Goal: Task Accomplishment & Management: Use online tool/utility

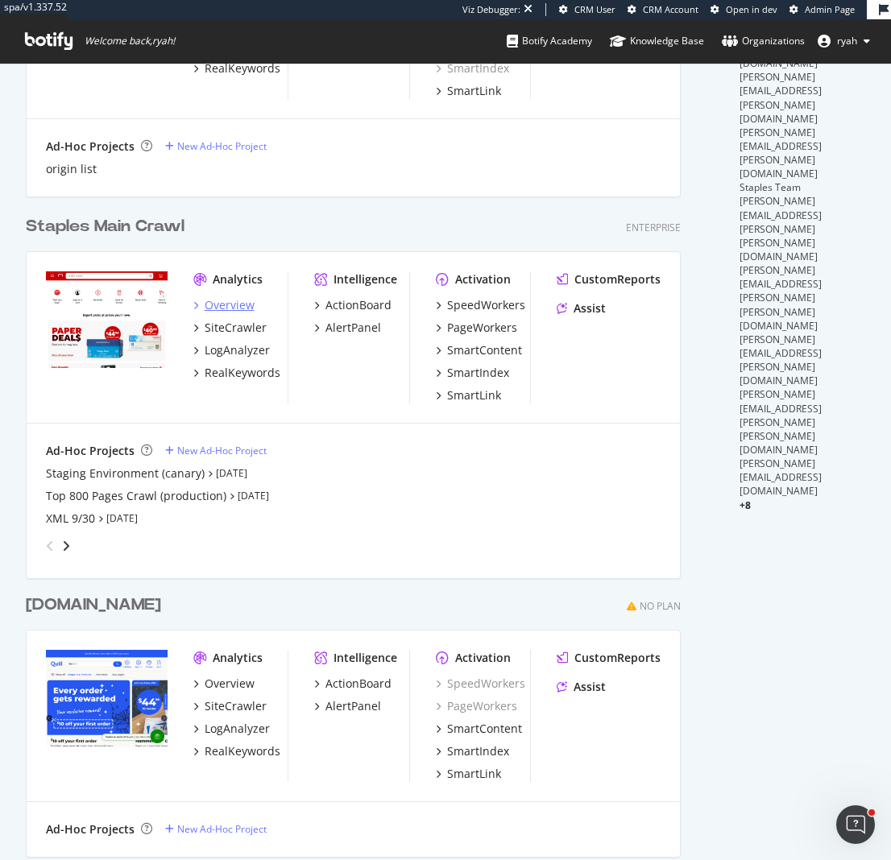
scroll to position [535, 0]
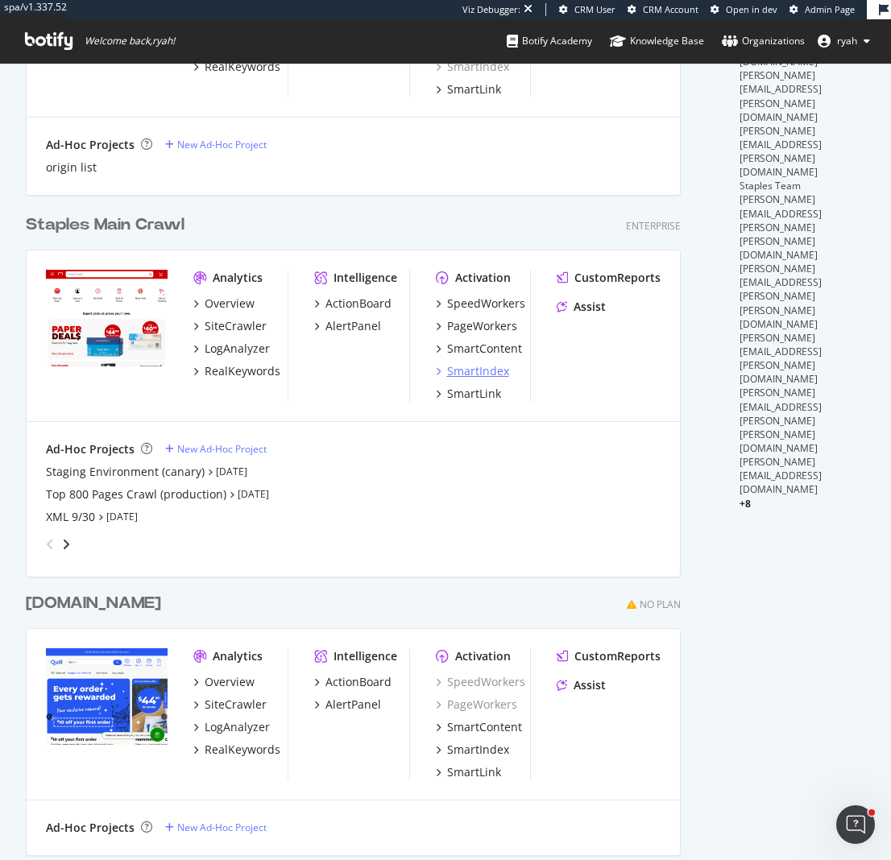
click at [472, 372] on div "SmartIndex" at bounding box center [478, 371] width 62 height 16
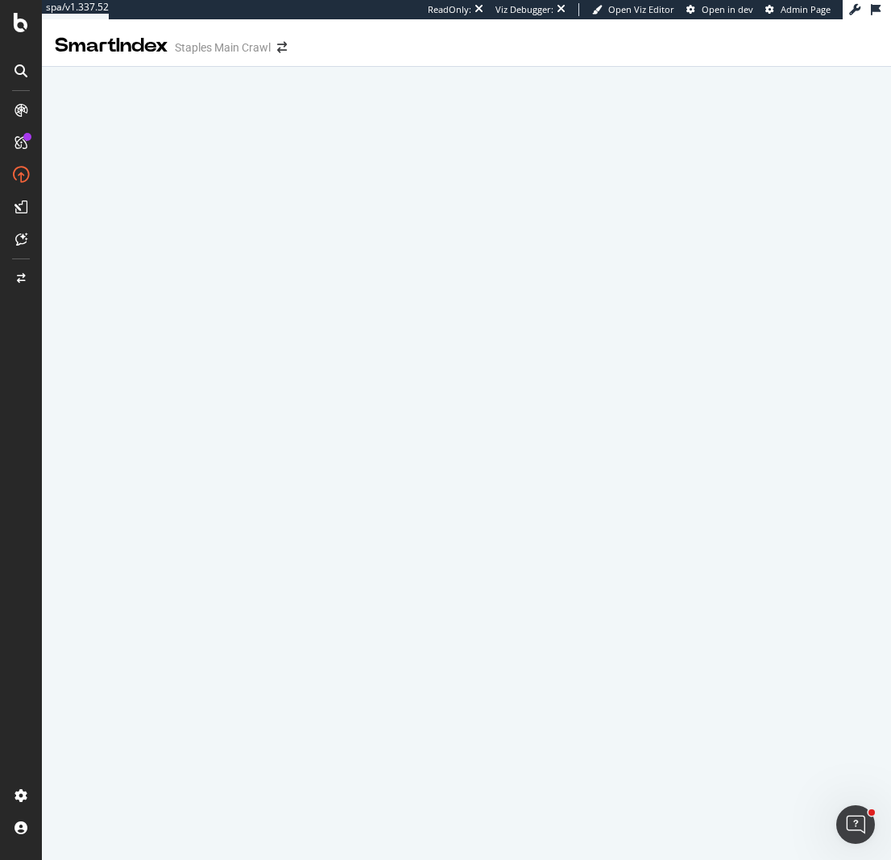
drag, startPoint x: 96, startPoint y: 797, endPoint x: 259, endPoint y: 0, distance: 813.8
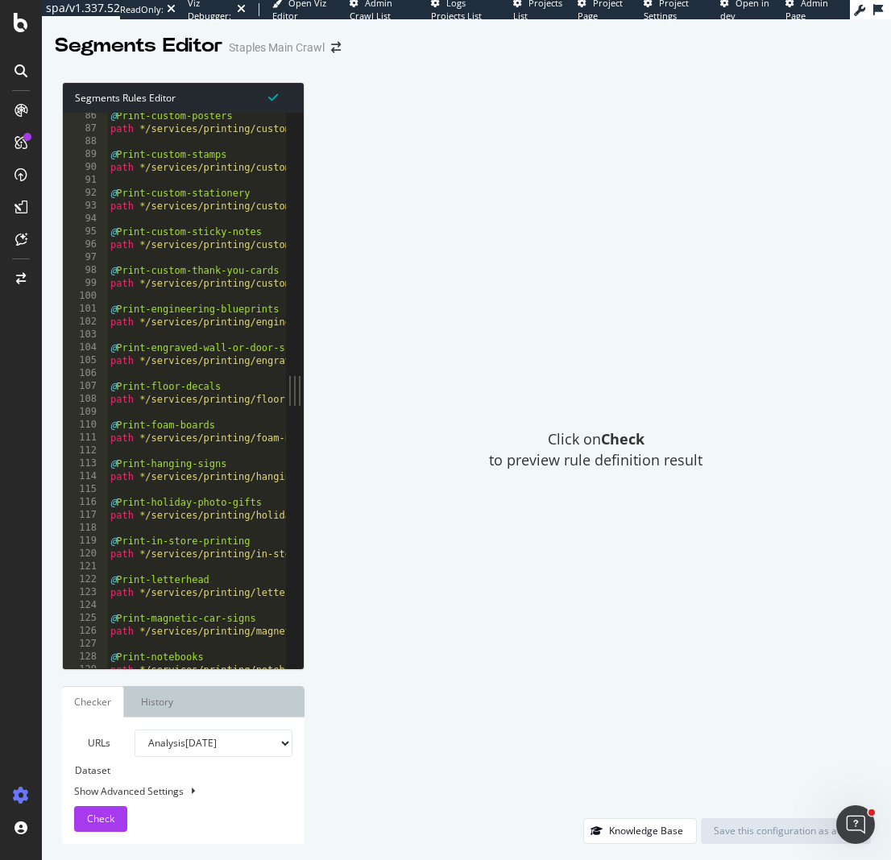
scroll to position [99, 0]
click at [503, 583] on div "Click on Check to preview rule definition result" at bounding box center [595, 450] width 550 height 736
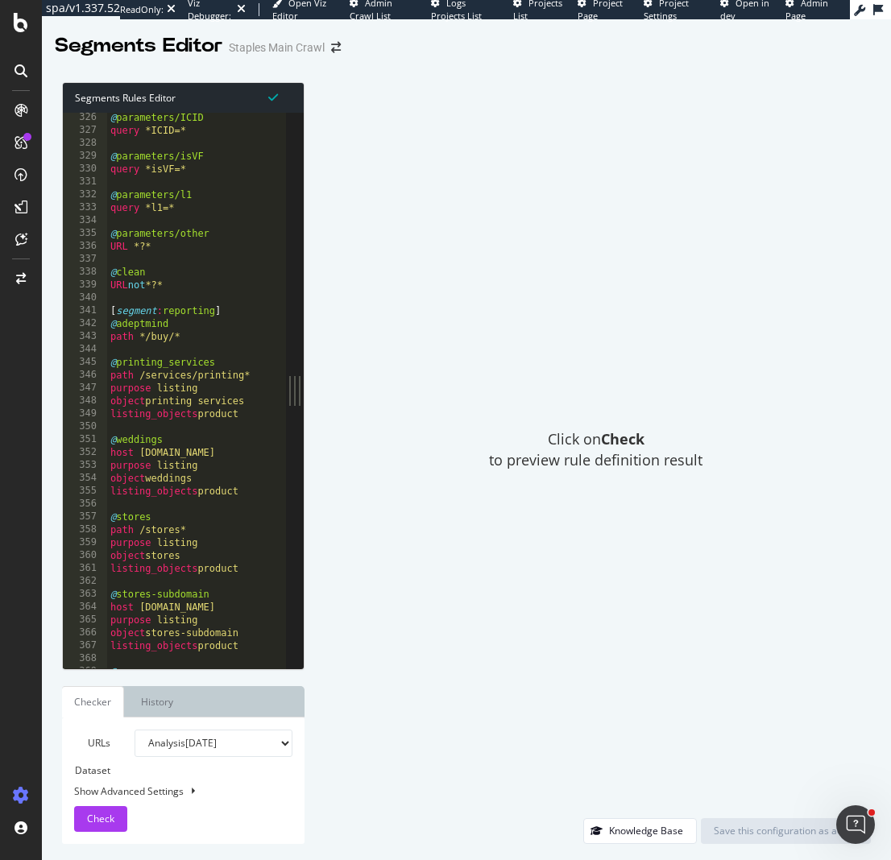
scroll to position [378, 0]
